Goal: Task Accomplishment & Management: Use online tool/utility

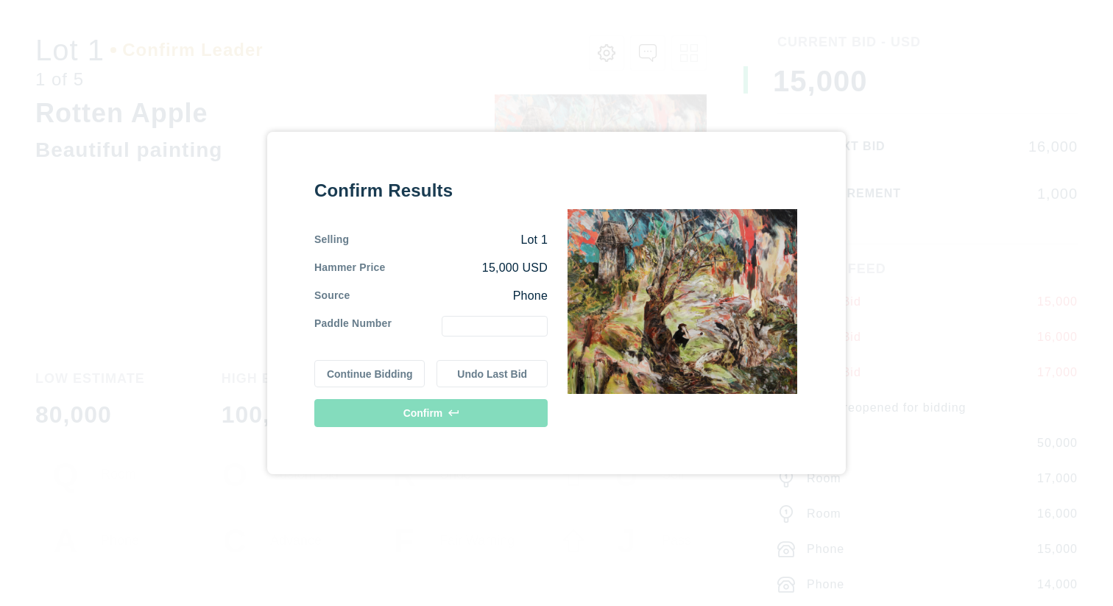
click at [493, 334] on input "text" at bounding box center [495, 326] width 106 height 21
type input "1"
click at [426, 412] on button "Confirm" at bounding box center [430, 413] width 233 height 28
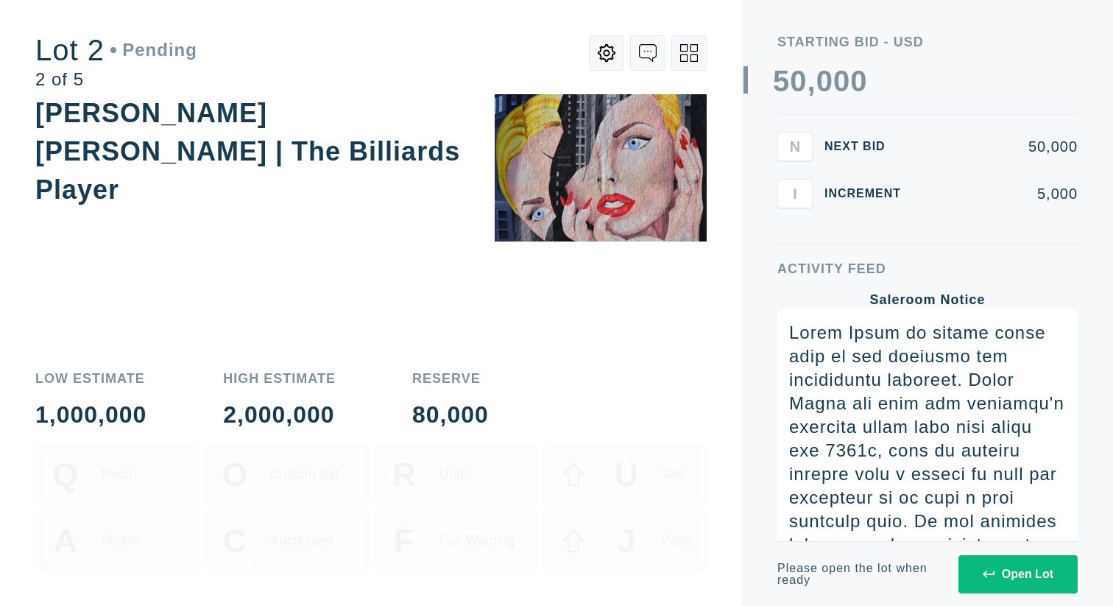
click at [1007, 582] on button "Open Lot" at bounding box center [1018, 574] width 119 height 38
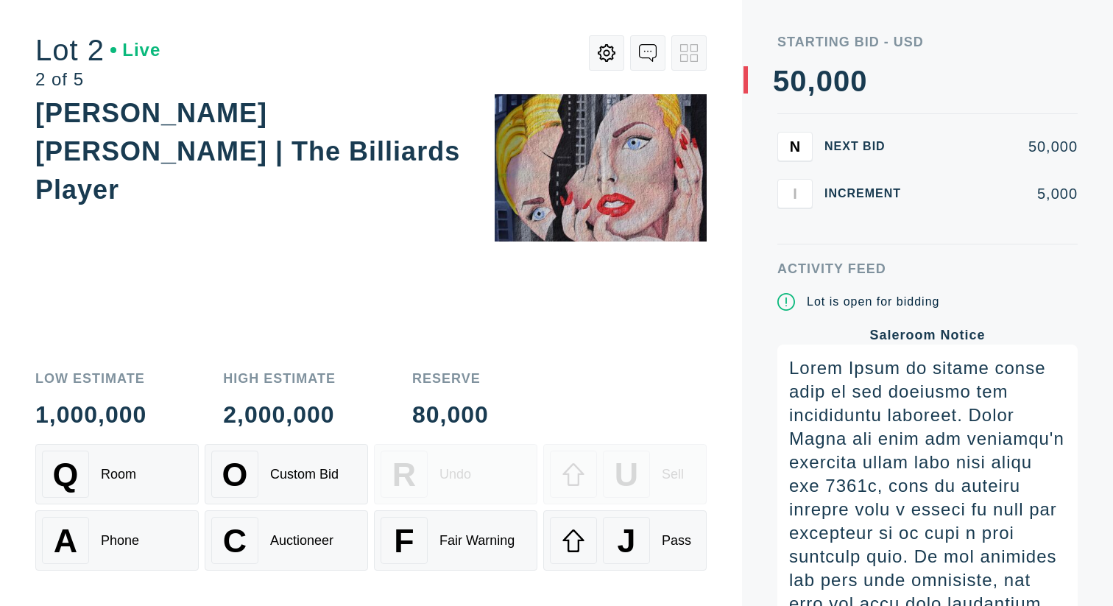
click at [602, 61] on icon at bounding box center [607, 53] width 18 height 18
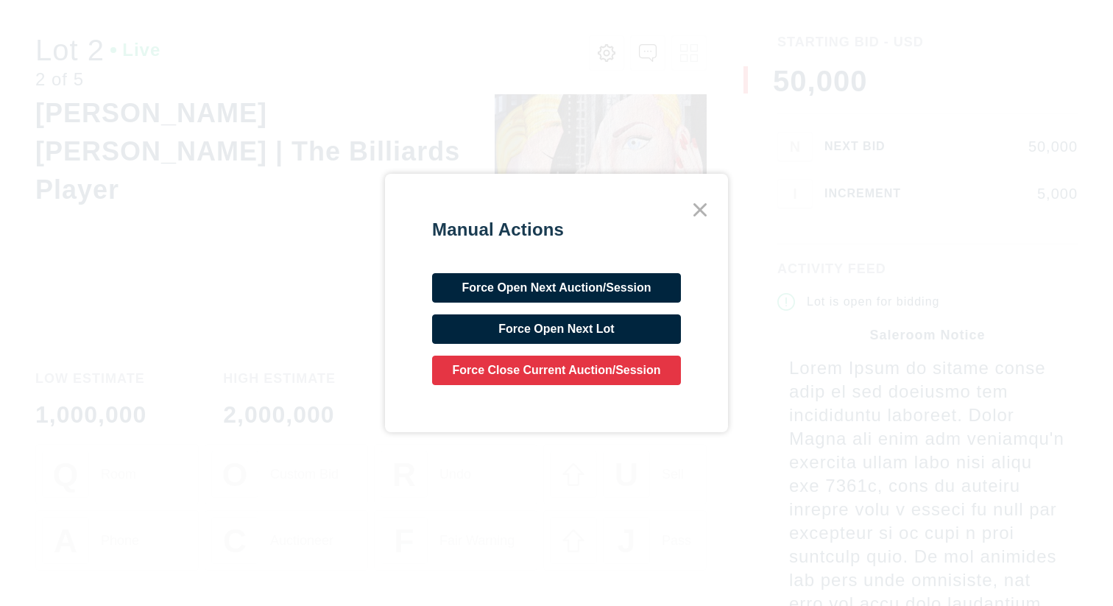
click at [263, 289] on div "Manual Actions Force Open Next Auction/Session Force Open Next Lot Force Close …" at bounding box center [556, 303] width 1113 height 606
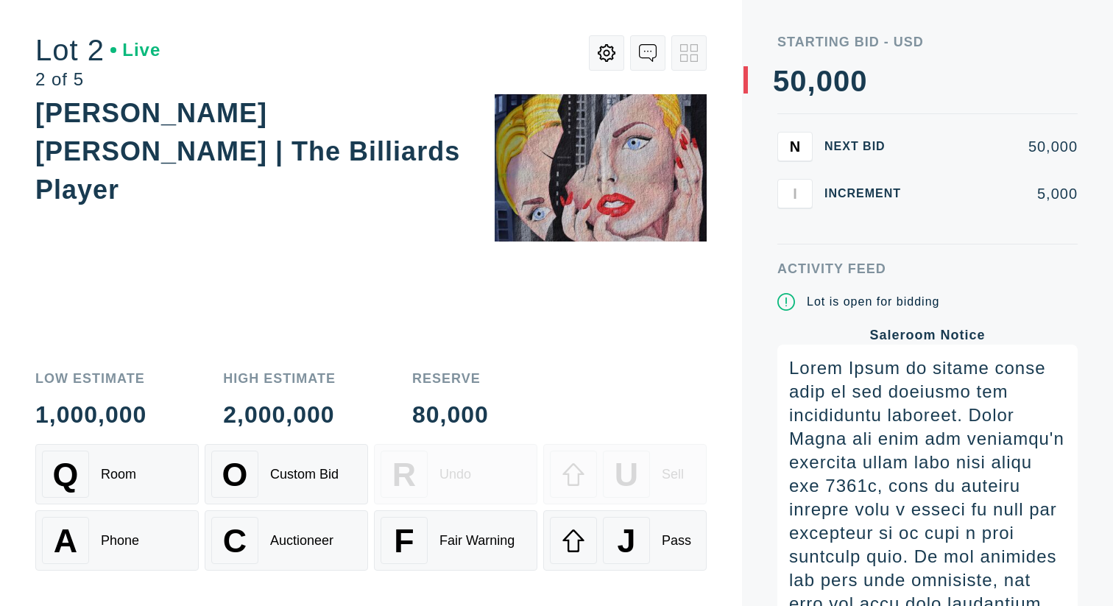
click at [660, 52] on button at bounding box center [647, 52] width 35 height 35
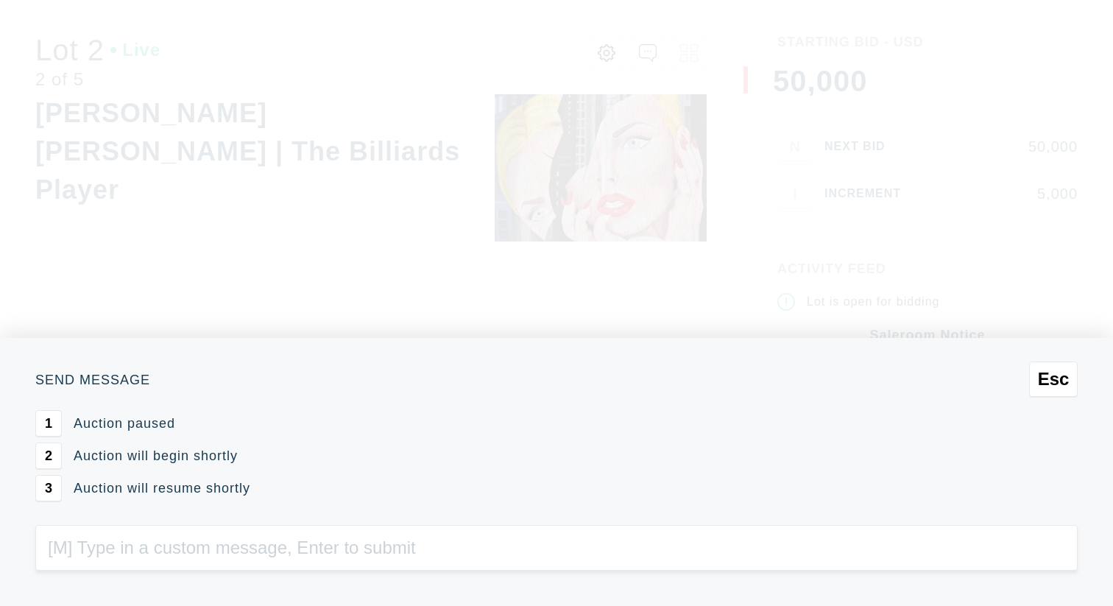
click at [644, 54] on div "Esc Send Message 1 Auction paused 2 Auction will begin shortly 3 Auction will r…" at bounding box center [556, 303] width 1113 height 606
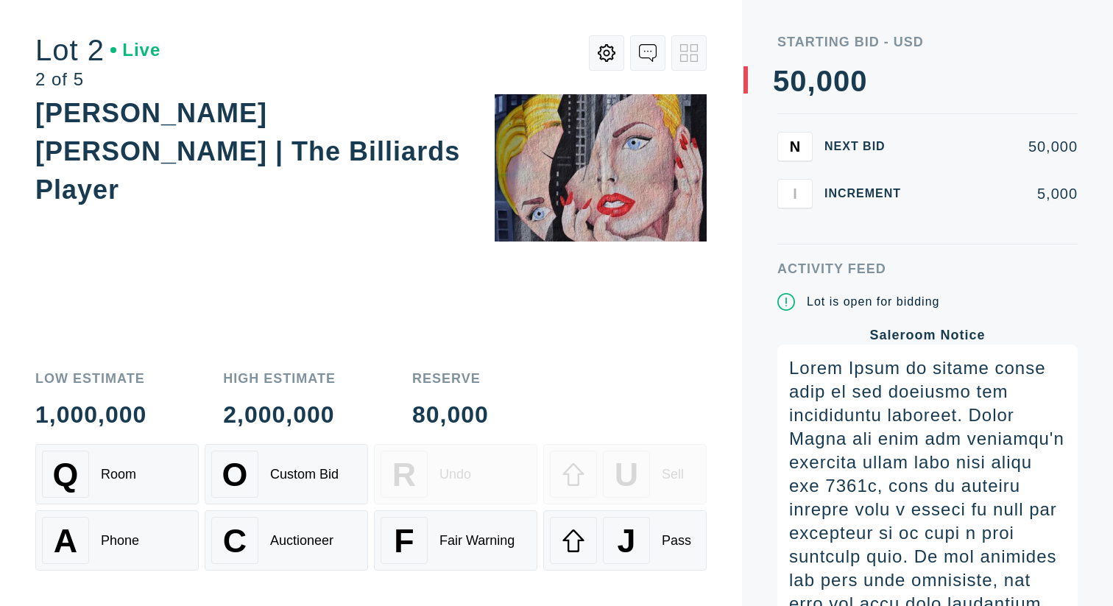
click at [606, 40] on button at bounding box center [606, 52] width 35 height 35
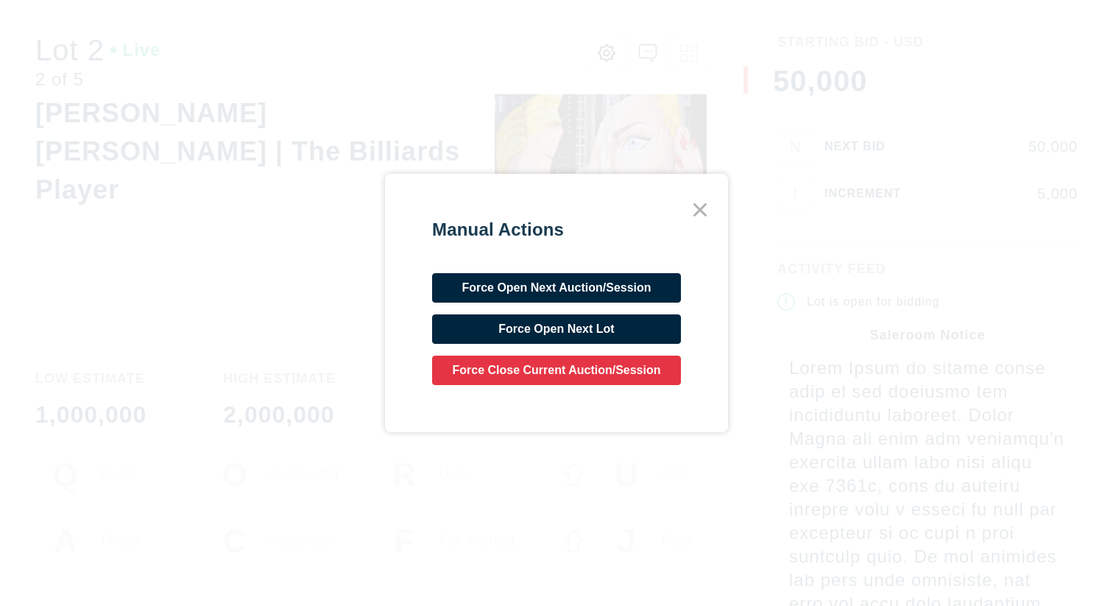
click at [690, 214] on icon at bounding box center [700, 210] width 27 height 27
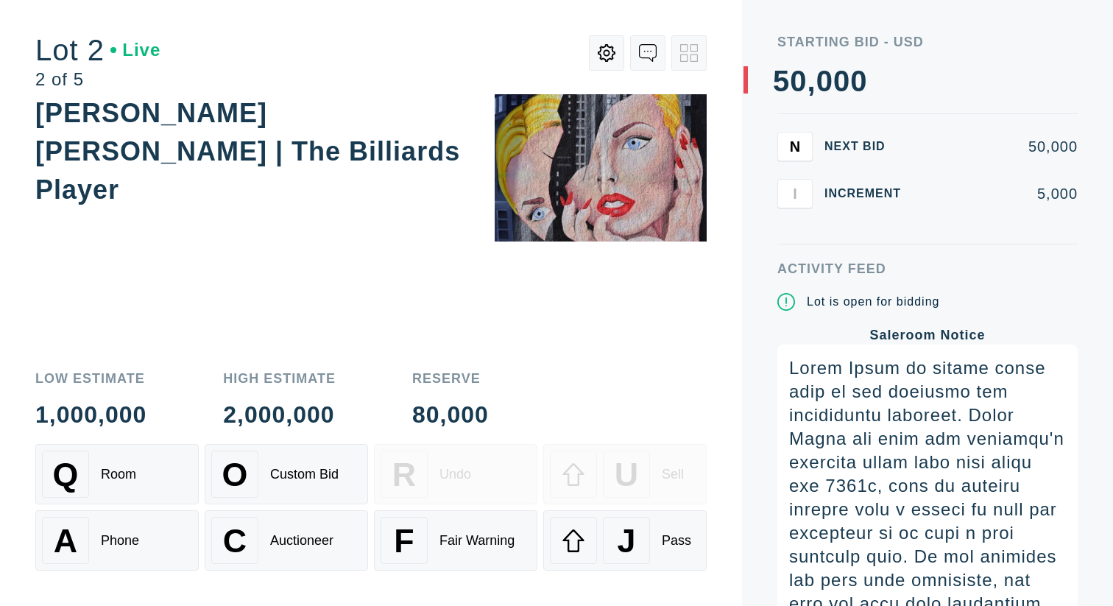
click at [664, 52] on button at bounding box center [647, 52] width 35 height 35
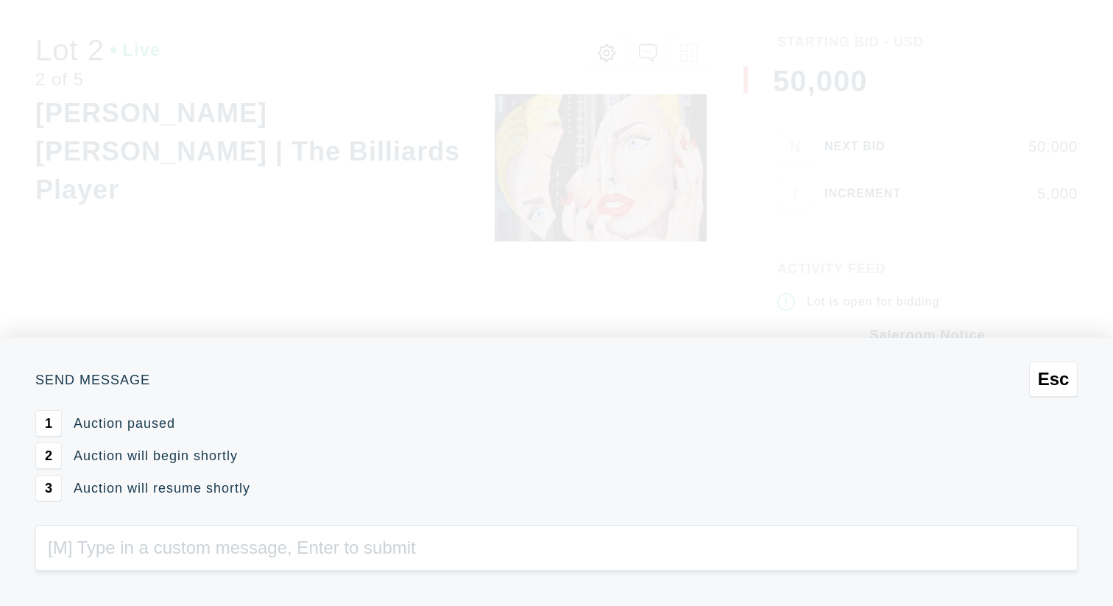
click at [666, 54] on div "Esc Send Message 1 Auction paused 2 Auction will begin shortly 3 Auction will r…" at bounding box center [556, 303] width 1113 height 606
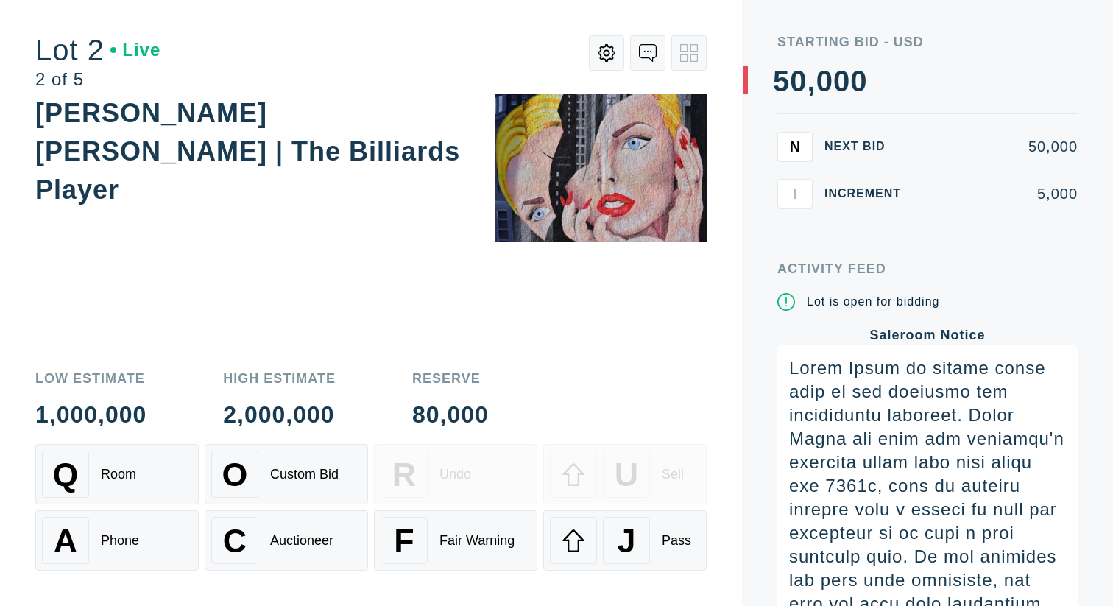
click at [54, 67] on div "Lot 2 Live 2 of 5" at bounding box center [97, 61] width 125 height 53
click at [661, 49] on button at bounding box center [647, 52] width 35 height 35
click at [141, 539] on div "A Phone" at bounding box center [117, 540] width 150 height 47
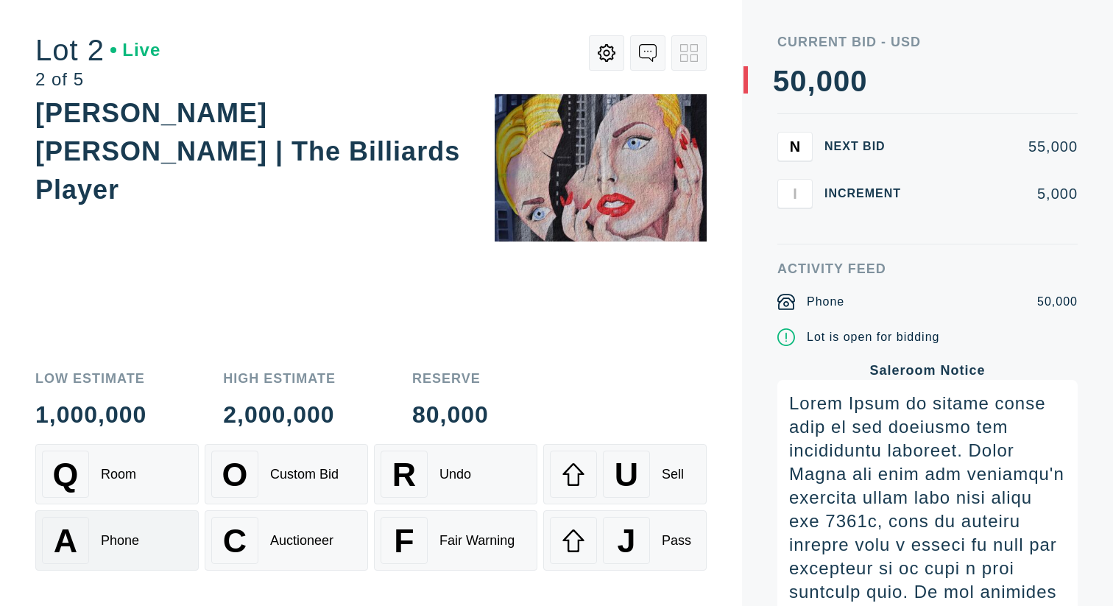
click at [148, 529] on div "A Phone" at bounding box center [117, 540] width 150 height 47
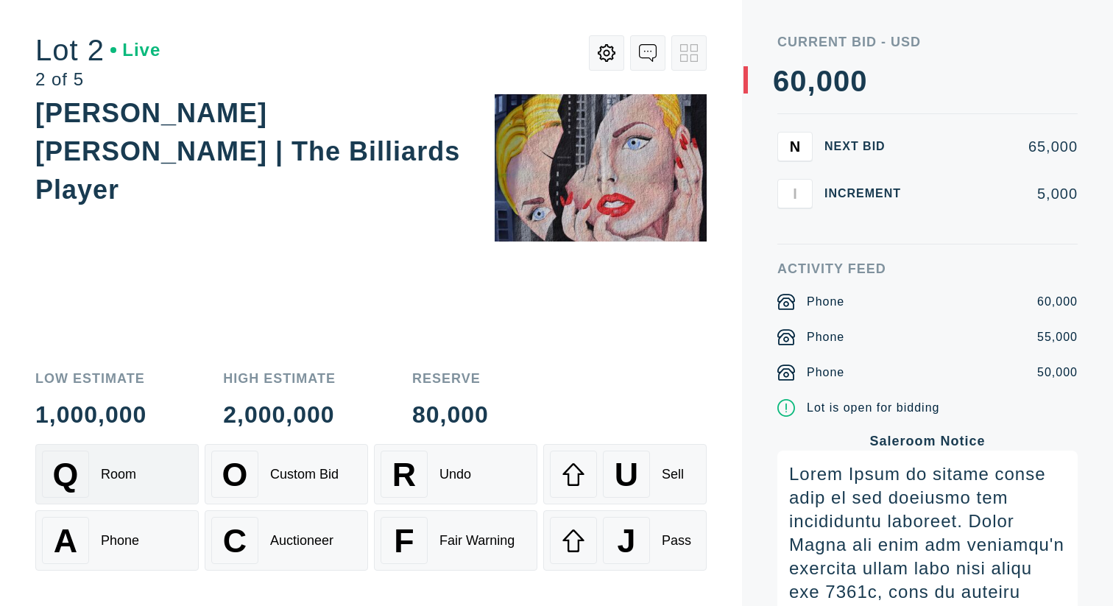
click at [163, 486] on div "Q Room" at bounding box center [117, 474] width 150 height 47
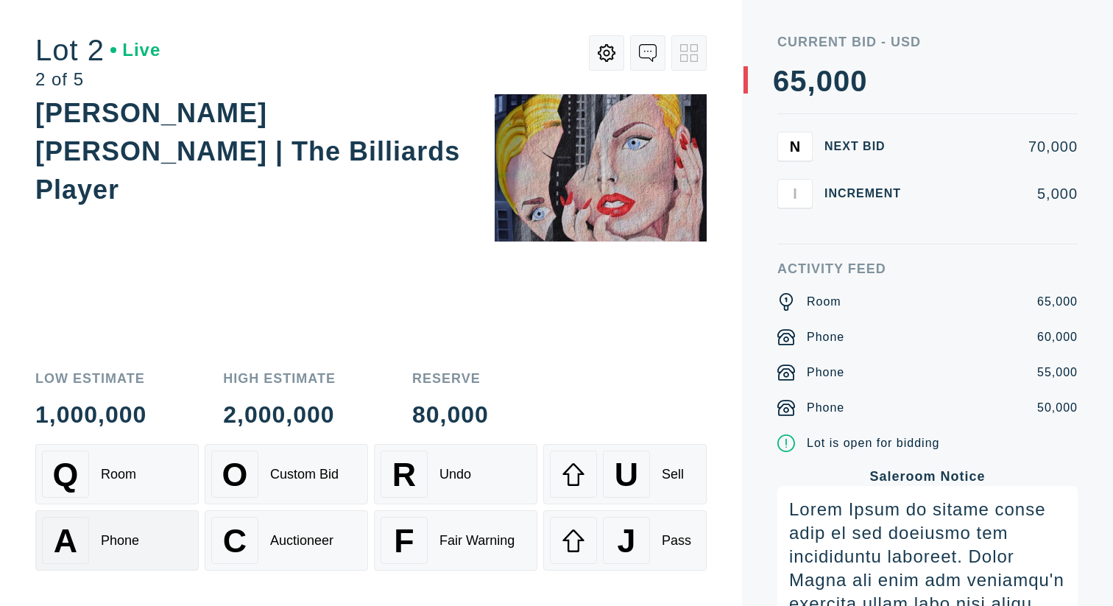
click at [155, 517] on div "A Phone" at bounding box center [117, 540] width 150 height 47
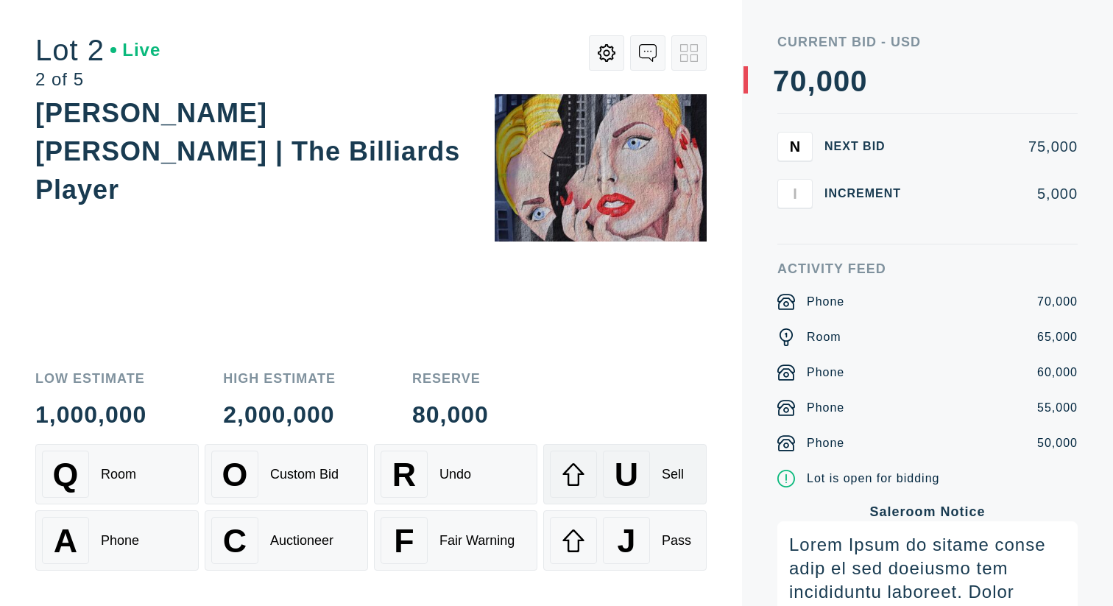
click at [687, 494] on div "U Sell" at bounding box center [625, 474] width 150 height 47
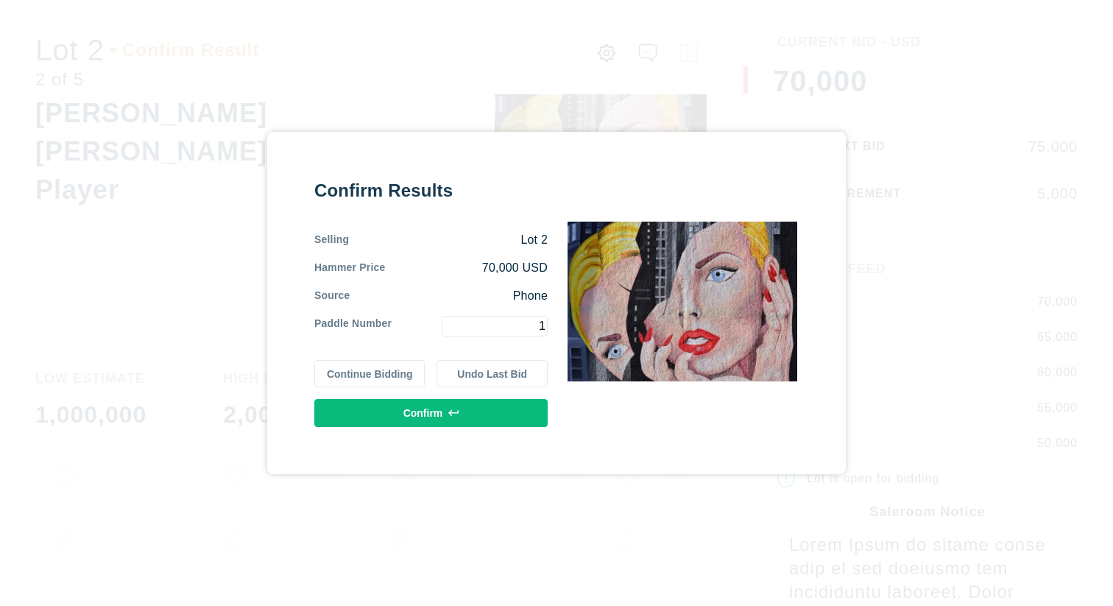
type input "1"
click at [423, 417] on button "Confirm" at bounding box center [430, 413] width 233 height 28
